Goal: Check status: Check status

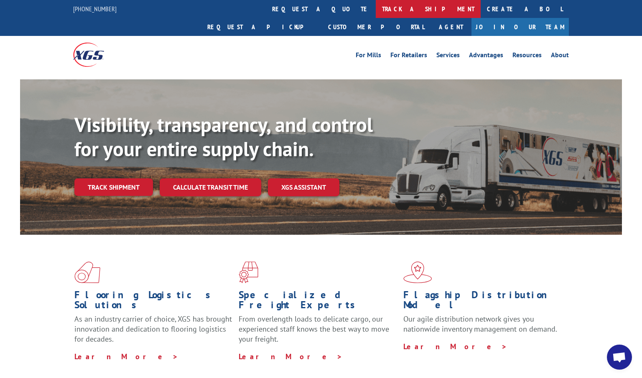
click at [376, 11] on link "track a shipment" at bounding box center [428, 9] width 105 height 18
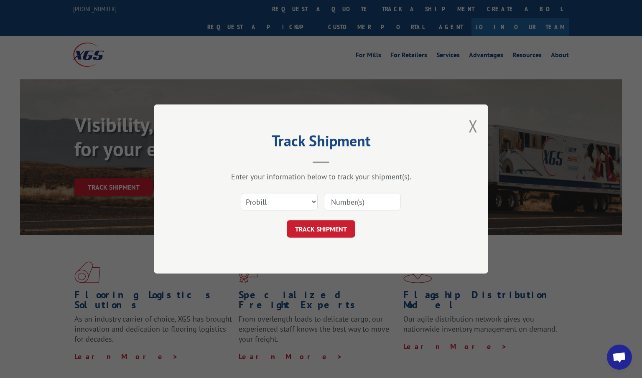
click at [345, 196] on input at bounding box center [362, 202] width 77 height 18
paste input "2562353"
type input "2562353"
click at [334, 228] on button "TRACK SHIPMENT" at bounding box center [321, 229] width 69 height 18
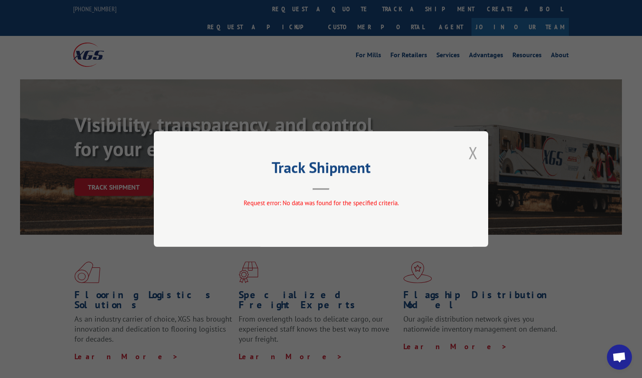
click at [472, 157] on button "Close modal" at bounding box center [473, 153] width 9 height 22
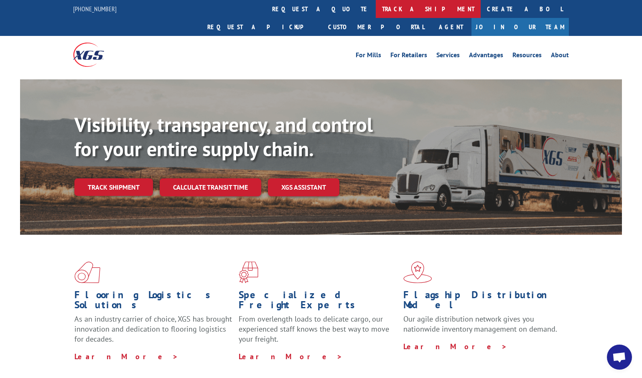
click at [376, 10] on link "track a shipment" at bounding box center [428, 9] width 105 height 18
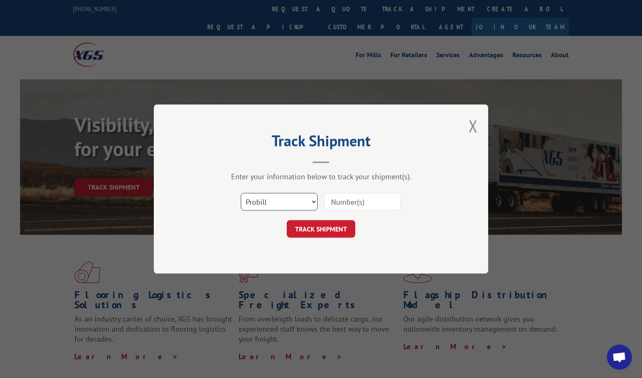
click at [302, 196] on select "Select category... Probill BOL PO" at bounding box center [279, 202] width 77 height 18
select select "po"
click at [241, 193] on select "Select category... Probill BOL PO" at bounding box center [279, 202] width 77 height 18
click at [359, 196] on input at bounding box center [362, 202] width 77 height 18
paste input "31735002"
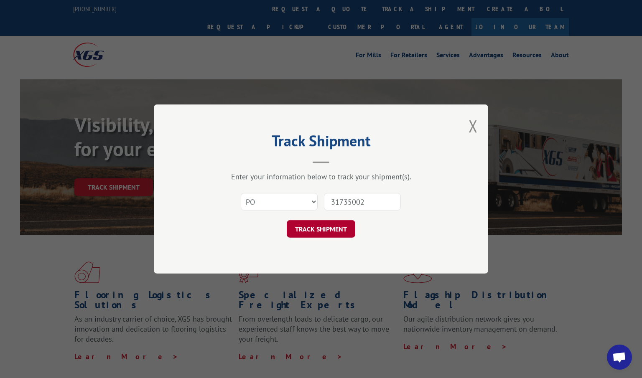
type input "31735002"
click at [331, 225] on button "TRACK SHIPMENT" at bounding box center [321, 229] width 69 height 18
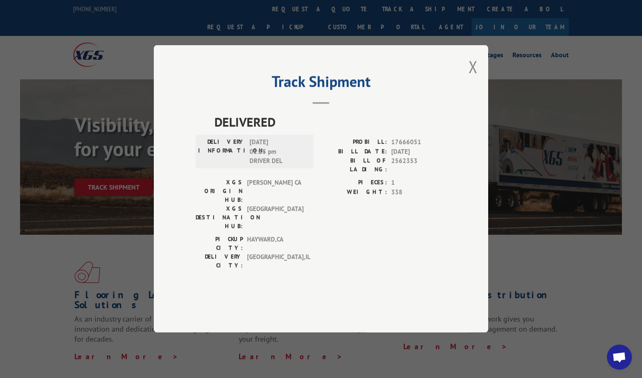
click at [117, 193] on div "Track Shipment DELIVERED DELIVERY INFORMATION: 10/09/2025 01:25 pm DRIVER DEL P…" at bounding box center [321, 189] width 642 height 378
drag, startPoint x: 419, startPoint y: 181, endPoint x: 392, endPoint y: 181, distance: 26.3
click at [392, 174] on span "2562353" at bounding box center [418, 166] width 55 height 18
copy span "2562353"
drag, startPoint x: 432, startPoint y: 157, endPoint x: 392, endPoint y: 159, distance: 40.2
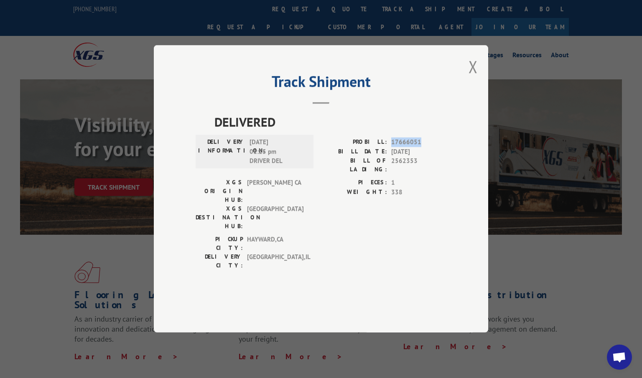
click at [392, 148] on span "17666051" at bounding box center [418, 143] width 55 height 10
copy span "17666051"
click at [469, 78] on button "Close modal" at bounding box center [473, 67] width 9 height 22
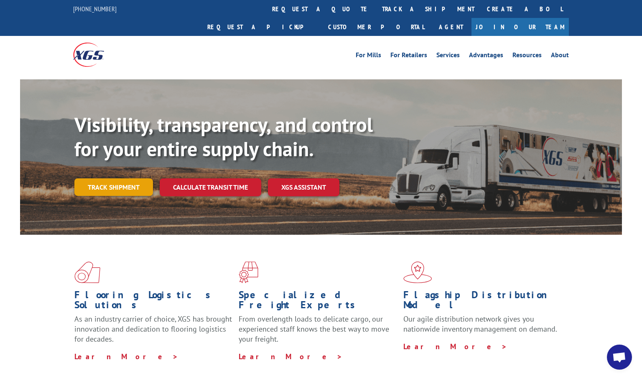
click at [131, 179] on link "Track shipment" at bounding box center [113, 188] width 79 height 18
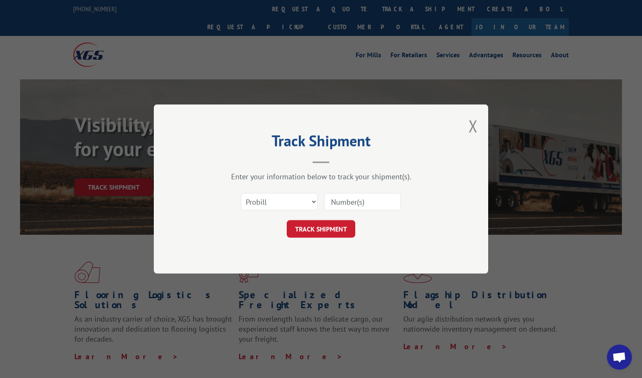
click at [387, 197] on input at bounding box center [362, 202] width 77 height 18
paste input "17666051"
type input "17666051"
click at [324, 231] on button "TRACK SHIPMENT" at bounding box center [321, 229] width 69 height 18
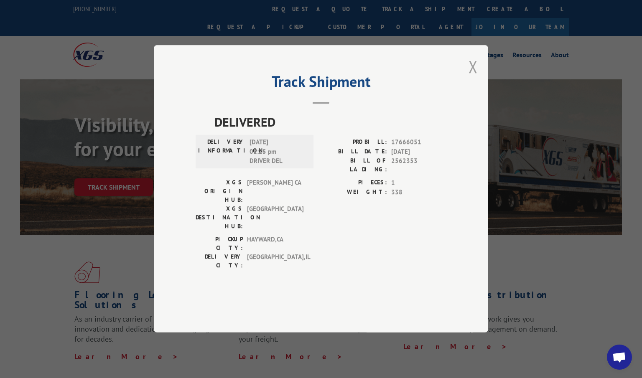
click at [473, 78] on button "Close modal" at bounding box center [473, 67] width 9 height 22
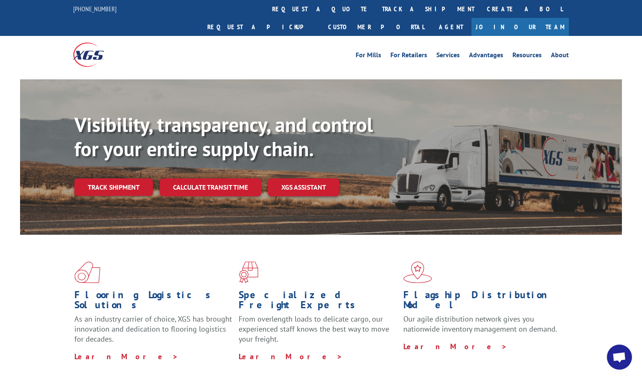
click at [622, 353] on span "Open chat" at bounding box center [620, 359] width 14 height 12
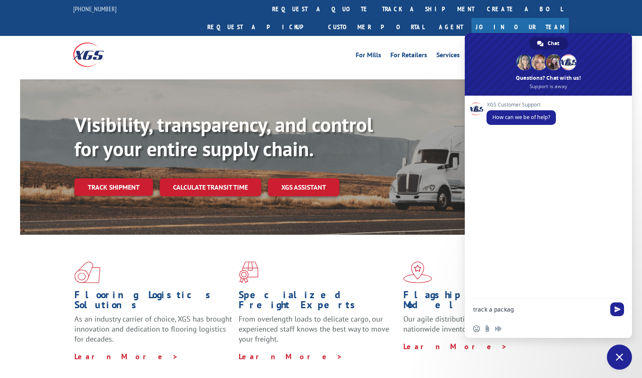
type textarea "track a package"
